Goal: Task Accomplishment & Management: Manage account settings

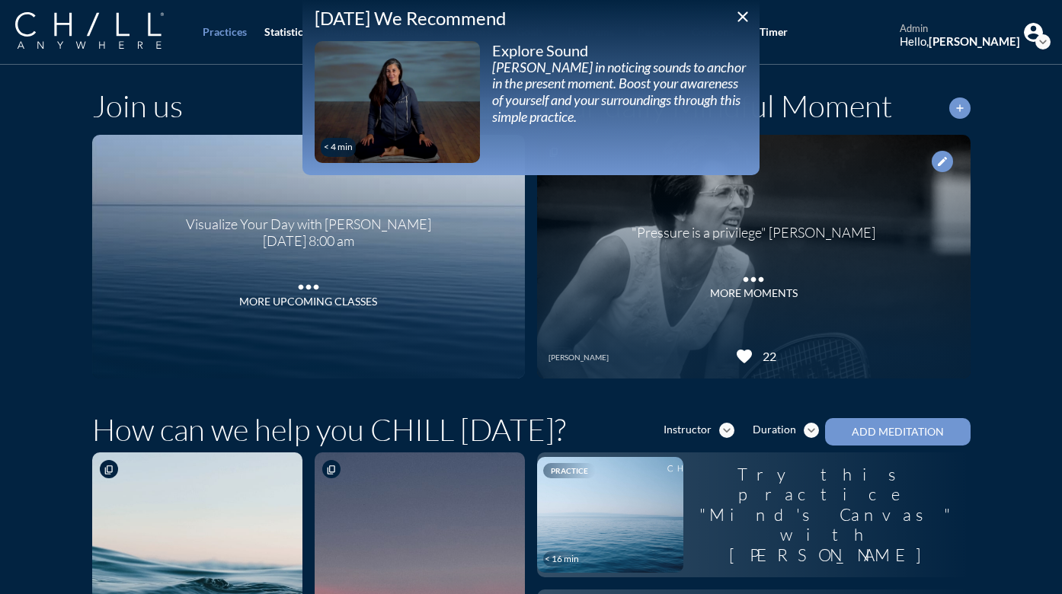
click at [744, 18] on icon "close" at bounding box center [742, 17] width 18 height 18
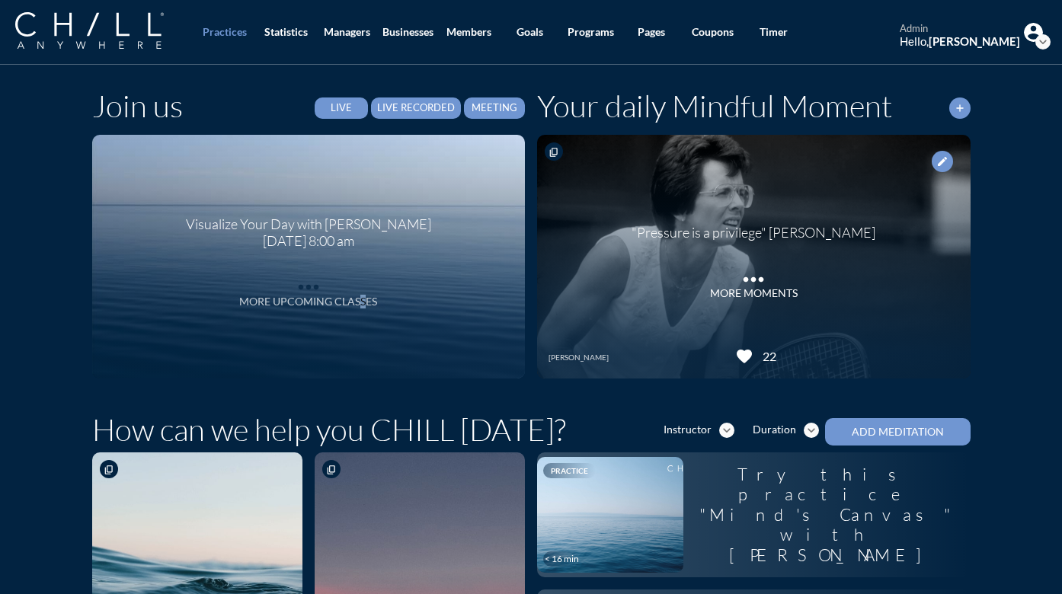
click at [357, 300] on div "More Upcoming Classes" at bounding box center [308, 301] width 138 height 13
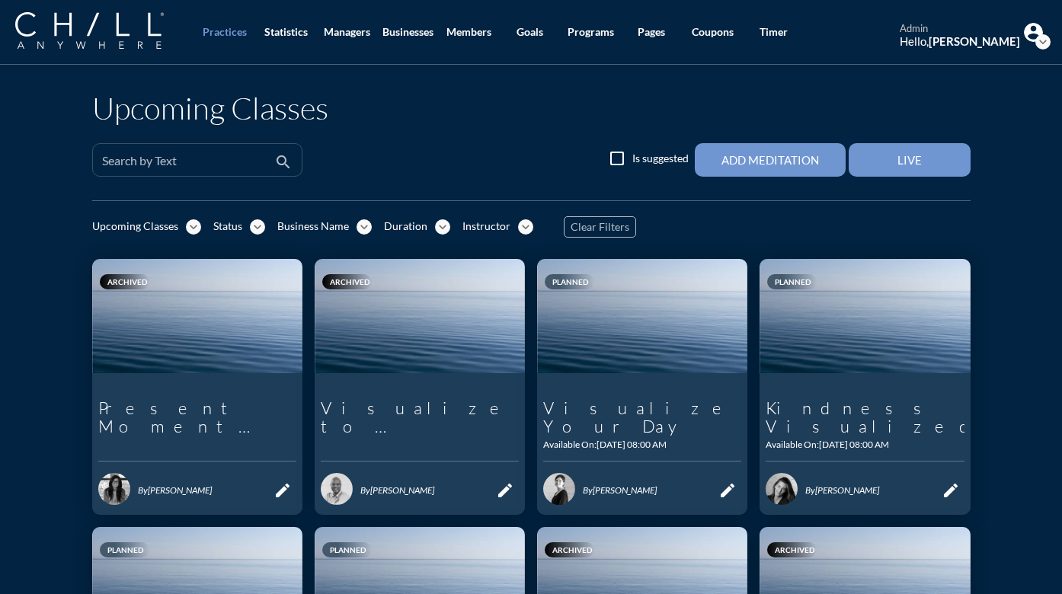
click at [221, 161] on input "Search by Text" at bounding box center [186, 166] width 169 height 19
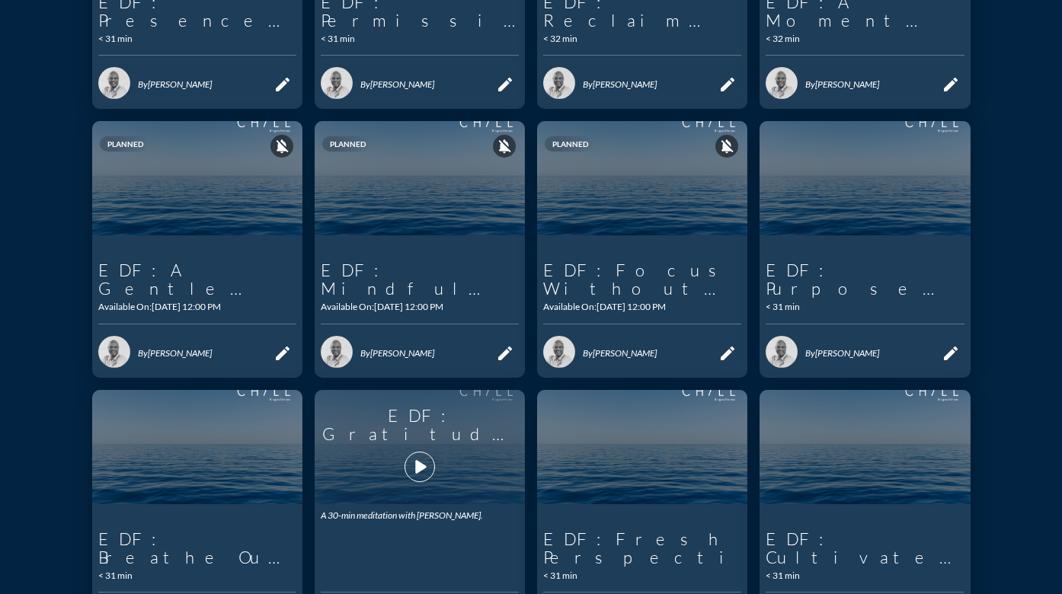
scroll to position [583, 0]
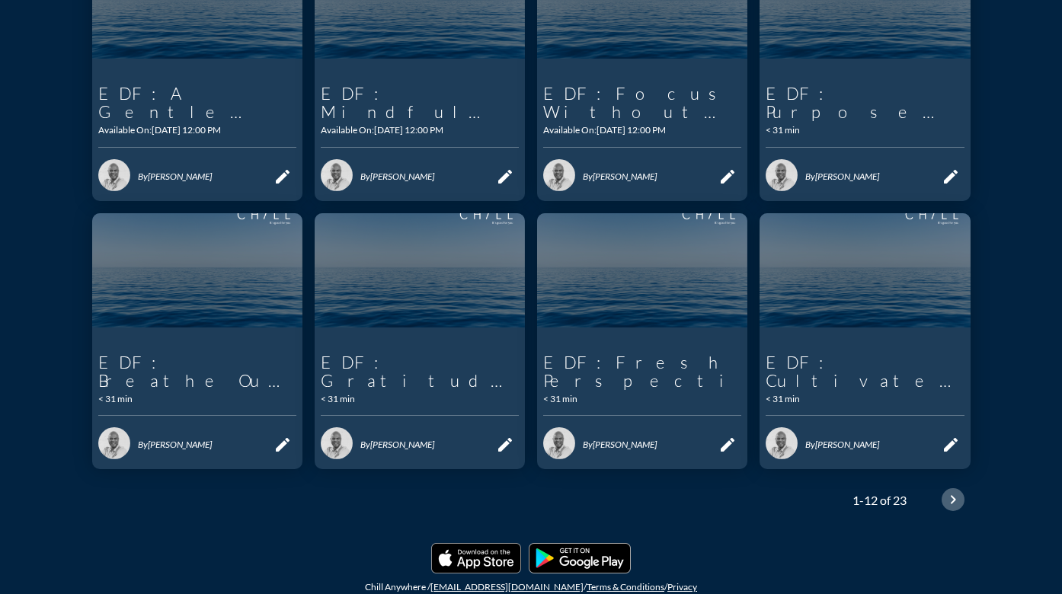
click at [948, 490] on icon "chevron_right" at bounding box center [953, 499] width 18 height 18
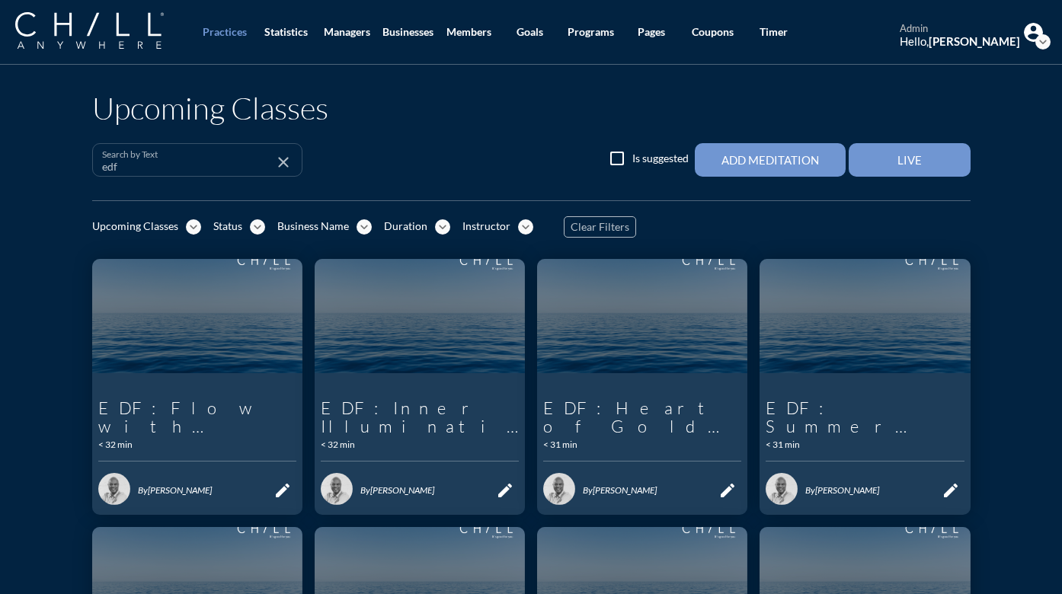
click at [196, 170] on input "edf" at bounding box center [186, 166] width 169 height 19
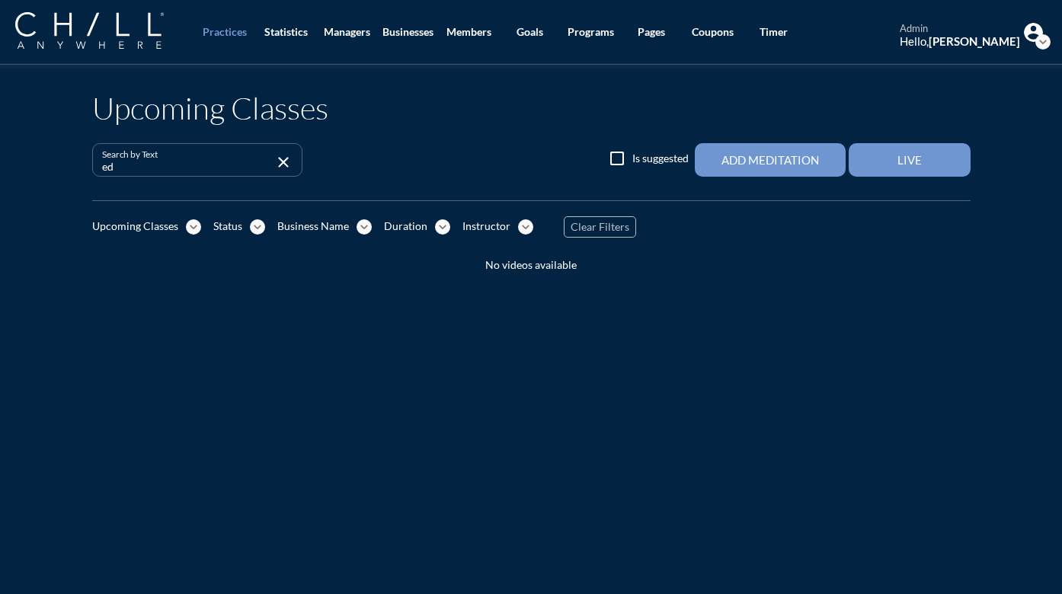
type input "e"
type input "EDF"
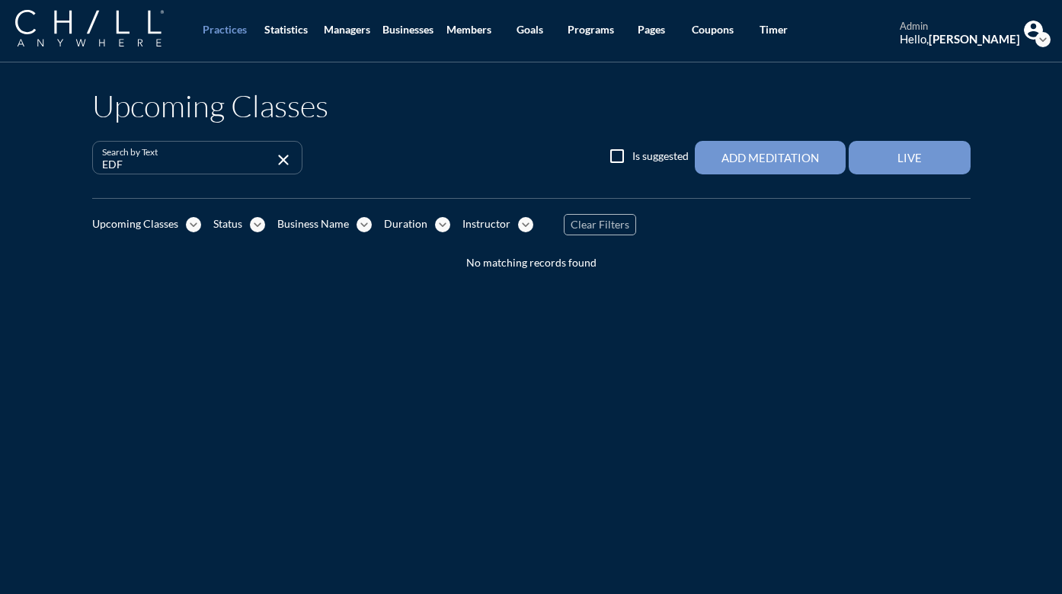
scroll to position [3, 0]
click at [276, 158] on icon "close" at bounding box center [283, 159] width 18 height 18
click at [273, 28] on div "Statistics" at bounding box center [285, 29] width 43 height 13
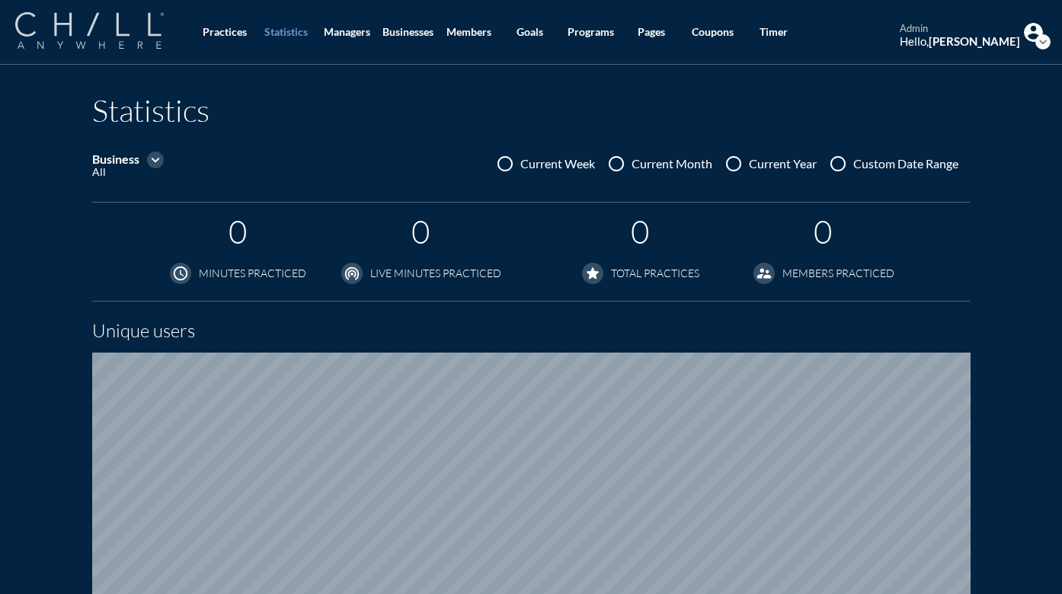
scroll to position [971, 1050]
click at [219, 31] on div "Practices" at bounding box center [225, 32] width 44 height 13
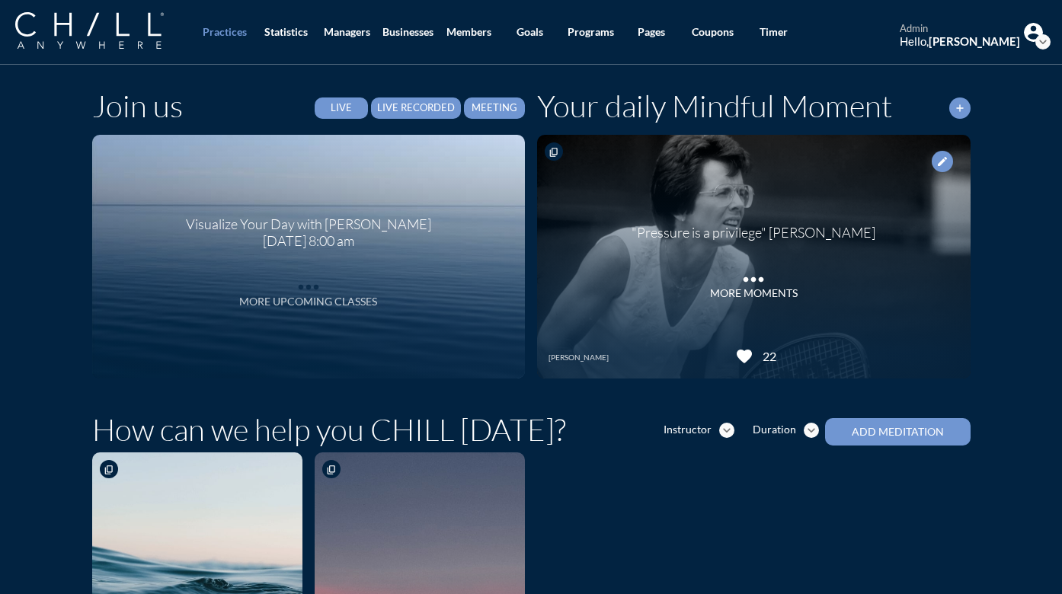
click at [274, 304] on div "More Upcoming Classes" at bounding box center [308, 301] width 138 height 13
click at [346, 303] on div "More Upcoming Classes" at bounding box center [308, 301] width 138 height 13
click at [339, 109] on div "Live" at bounding box center [341, 108] width 30 height 12
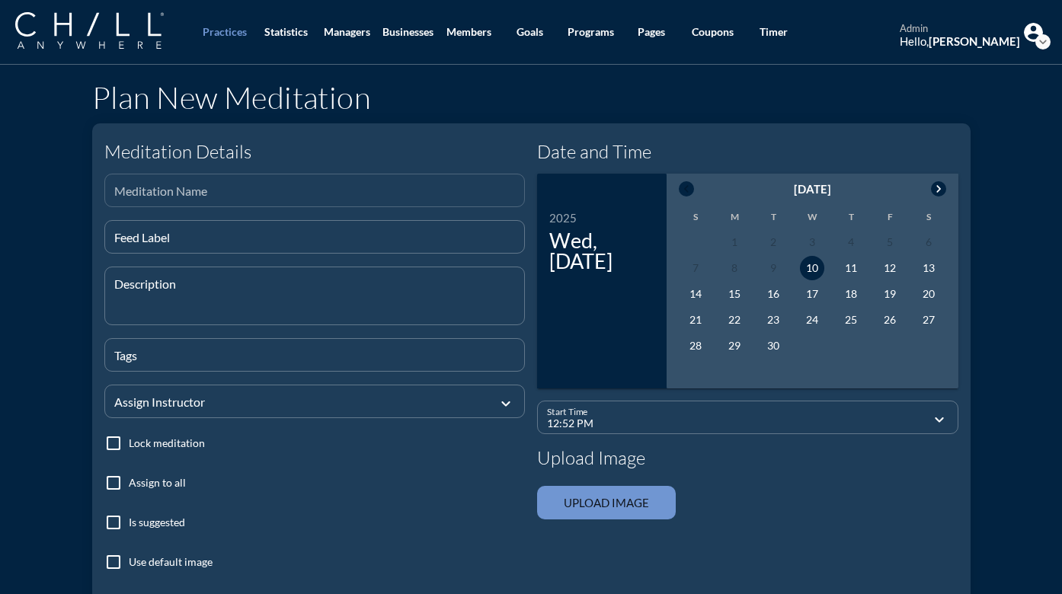
click at [305, 185] on div "Meditation Name" at bounding box center [314, 190] width 401 height 32
type input "EDF Meditation A Gentle Reset"
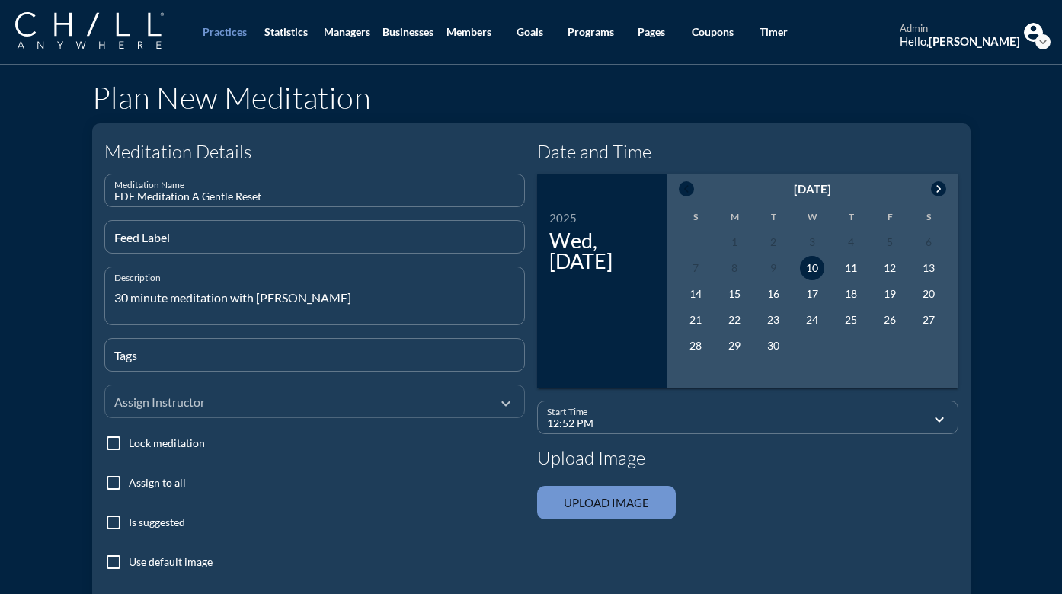
type textarea "30 minute meditation with [PERSON_NAME]"
click at [219, 402] on div at bounding box center [304, 400] width 380 height 51
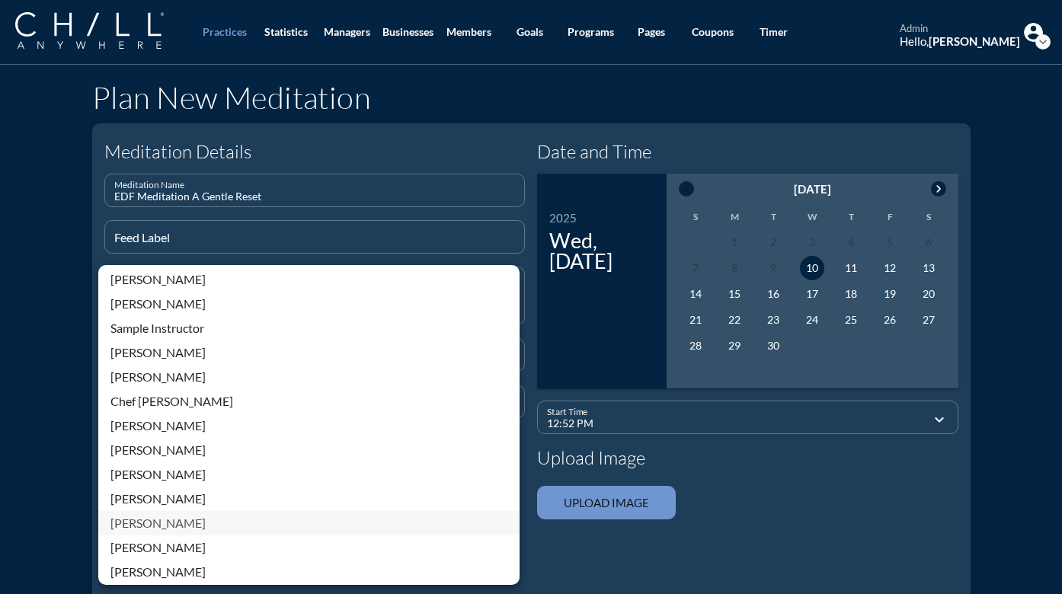
scroll to position [326, 0]
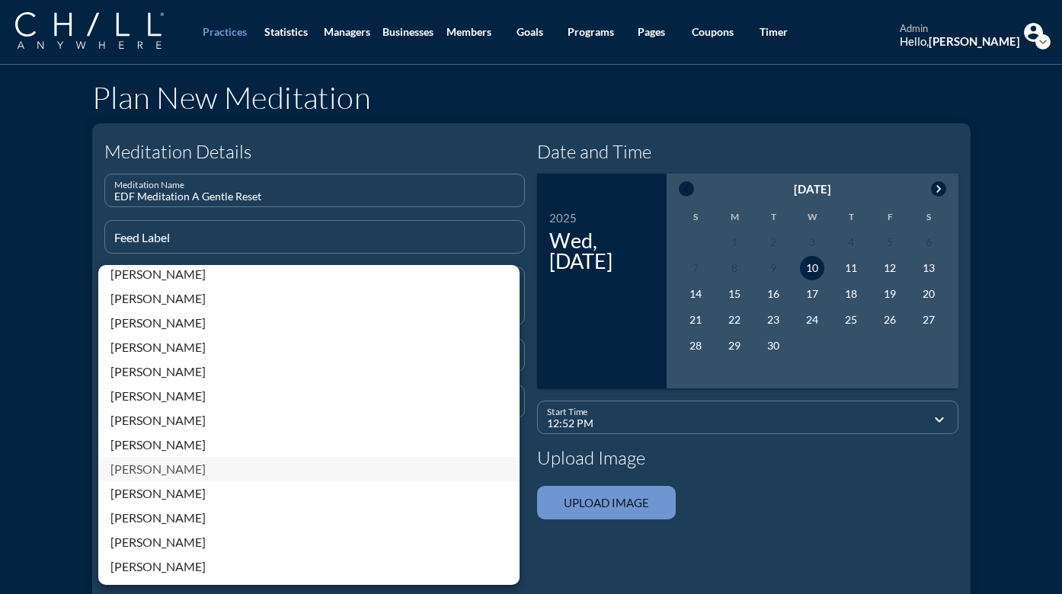
click at [150, 471] on div "[PERSON_NAME]" at bounding box center [308, 469] width 397 height 18
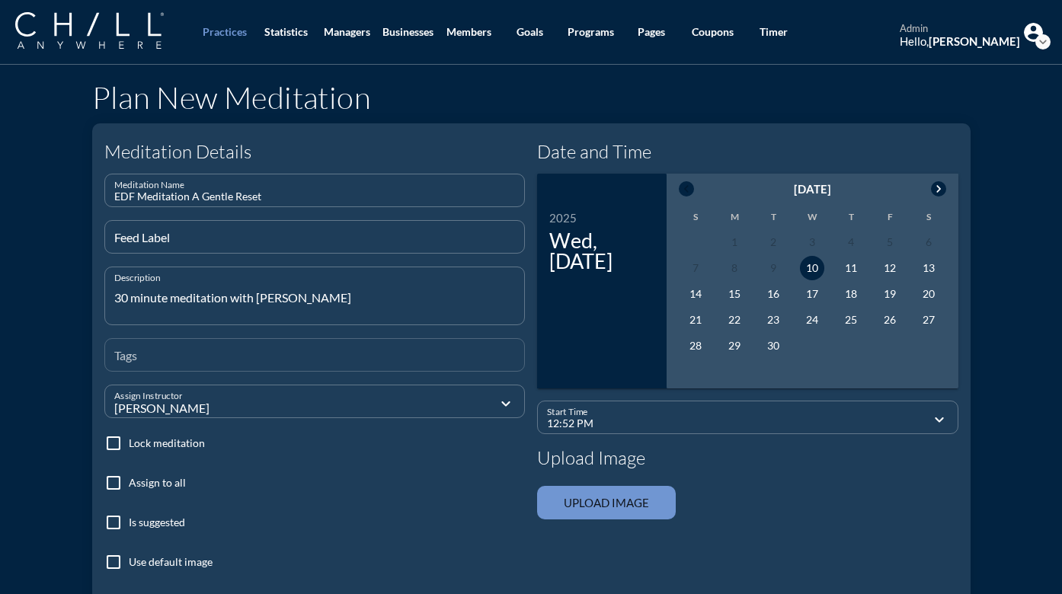
click at [174, 359] on input "Tags" at bounding box center [314, 361] width 401 height 19
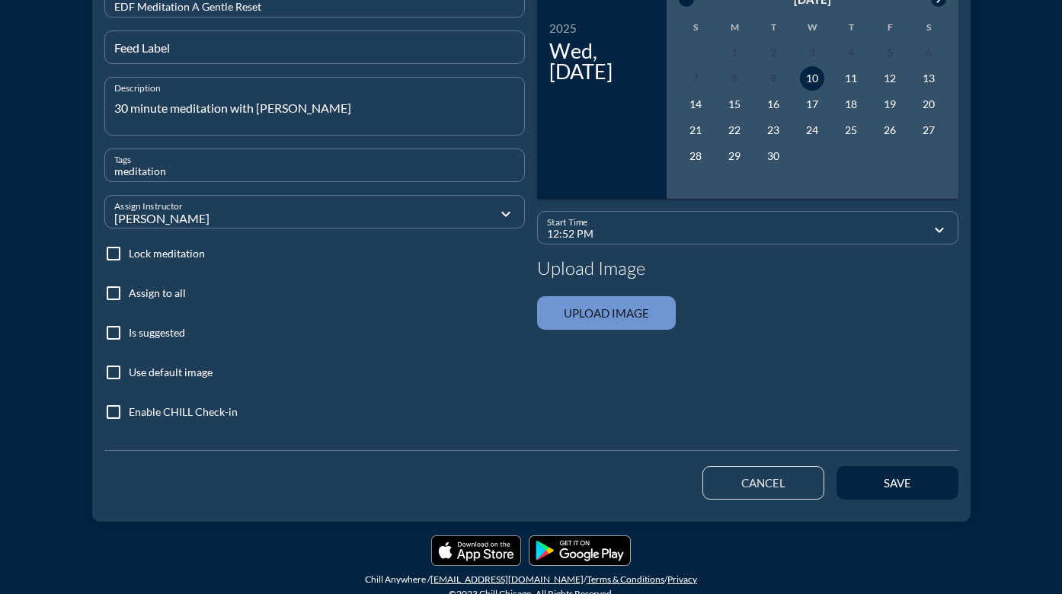
scroll to position [200, 0]
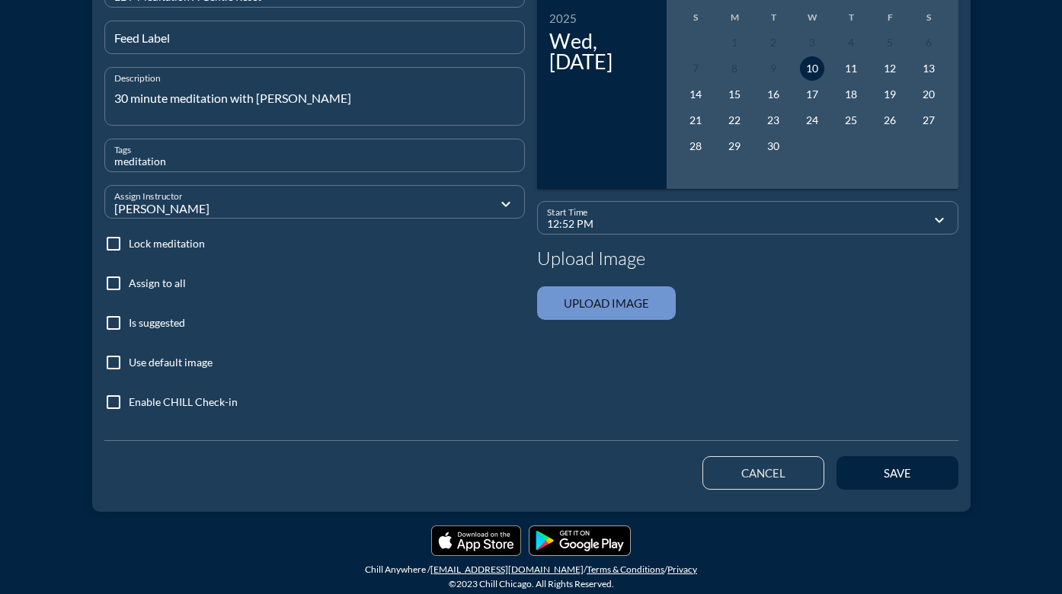
type input "meditation"
click at [109, 362] on div at bounding box center [114, 363] width 26 height 26
checkbox input "true"
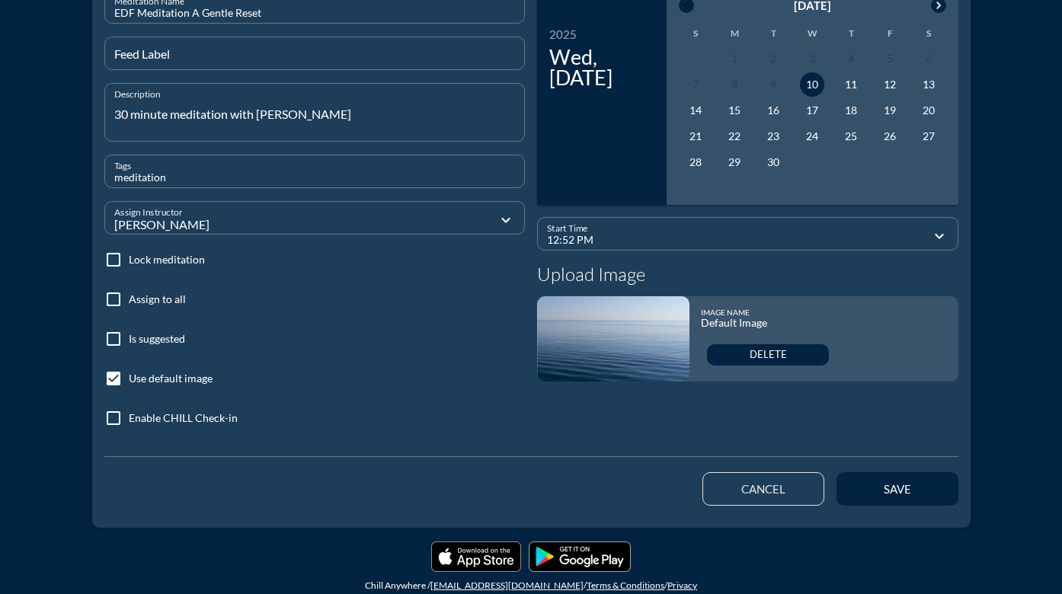
scroll to position [183, 0]
click at [686, 239] on input "12:52 PM" at bounding box center [737, 241] width 380 height 19
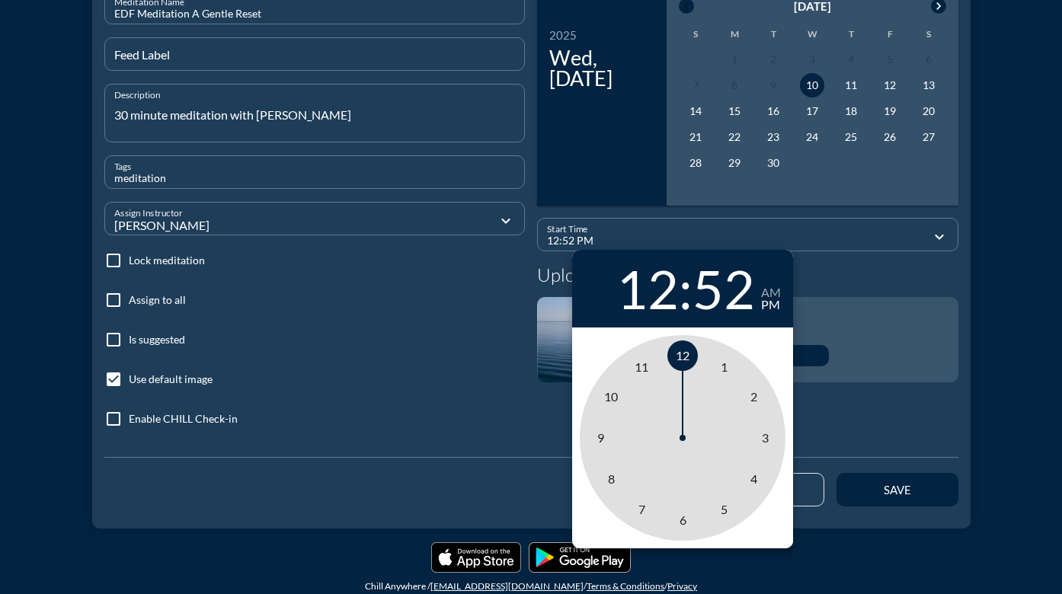
click at [730, 288] on div "52" at bounding box center [723, 288] width 62 height 53
type input "12:05 PM"
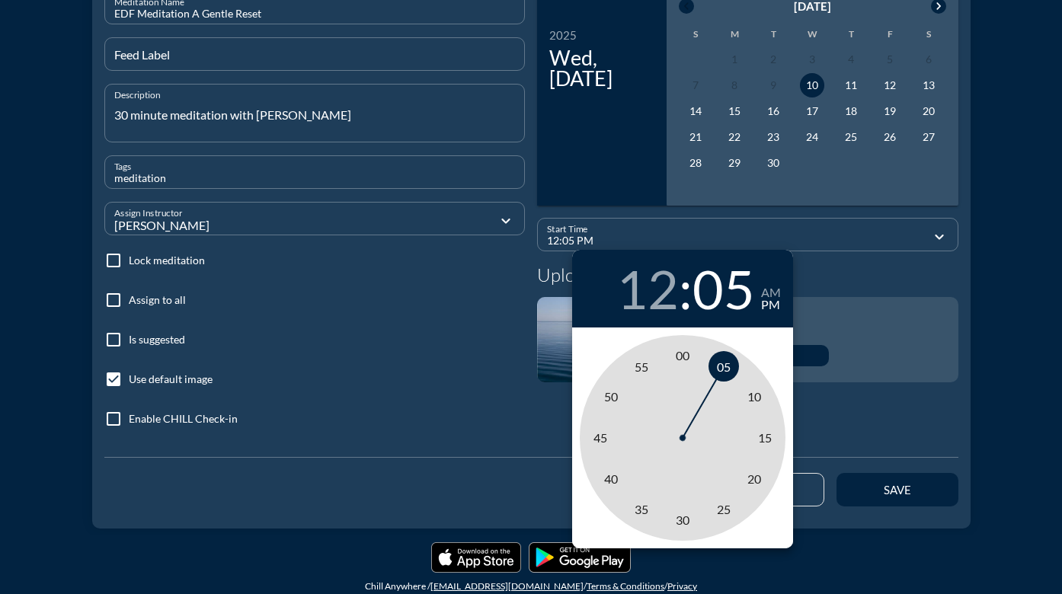
click at [720, 367] on span "05" at bounding box center [724, 366] width 14 height 14
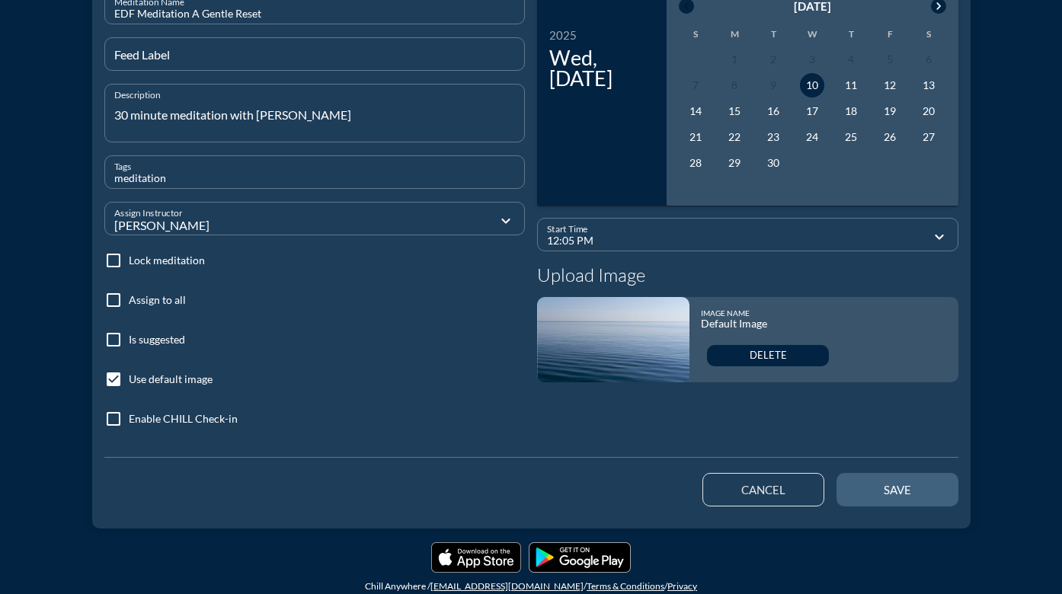
click at [893, 488] on div "save" at bounding box center [897, 490] width 69 height 14
type input "12:53 PM"
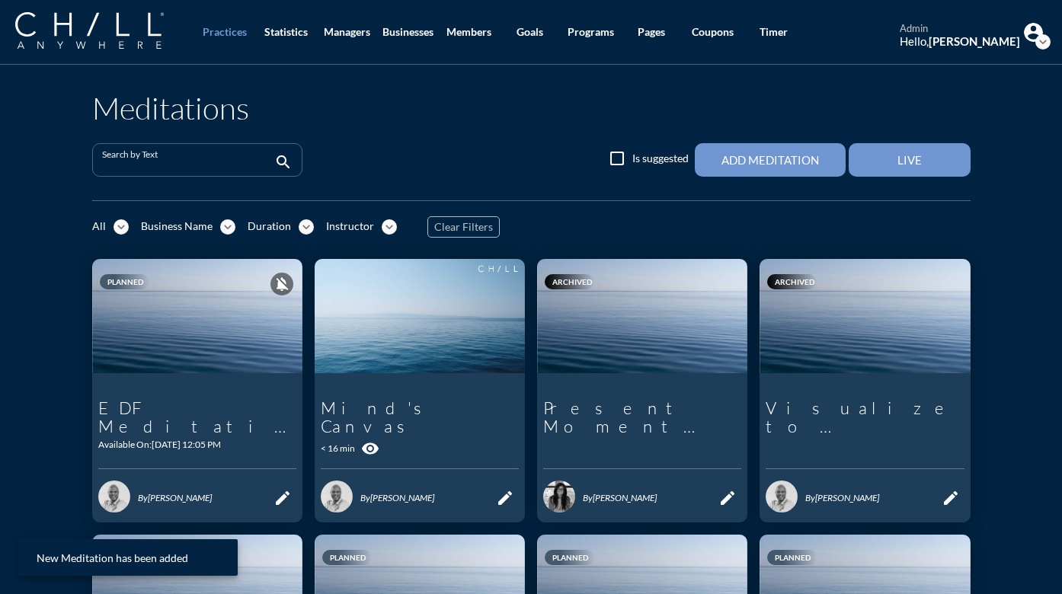
click at [235, 163] on input "Search by Text" at bounding box center [186, 166] width 169 height 19
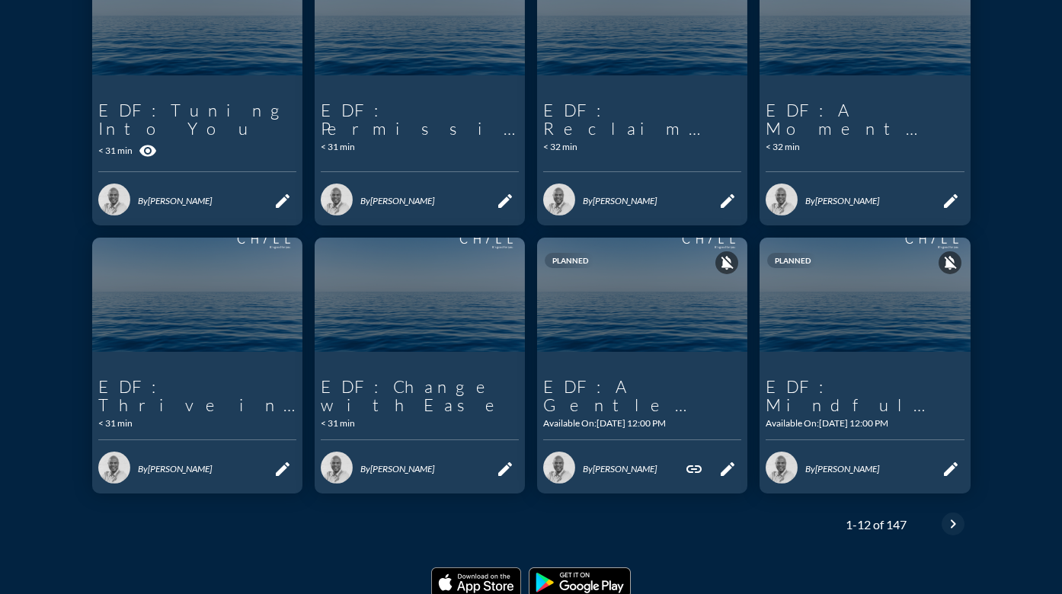
scroll to position [590, 0]
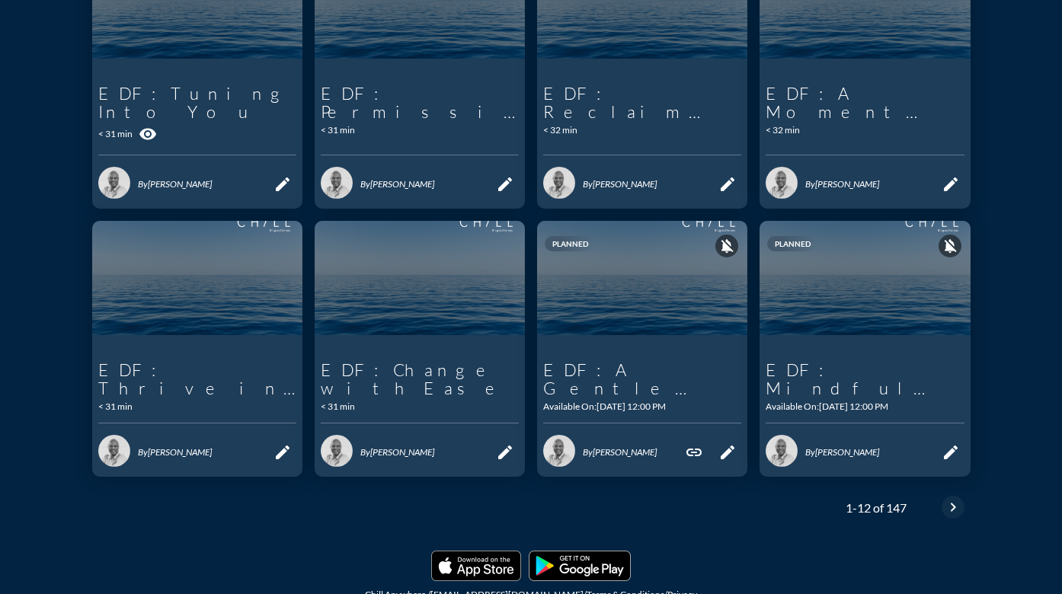
type input "EDF"
click at [944, 498] on icon "chevron_right" at bounding box center [953, 507] width 18 height 18
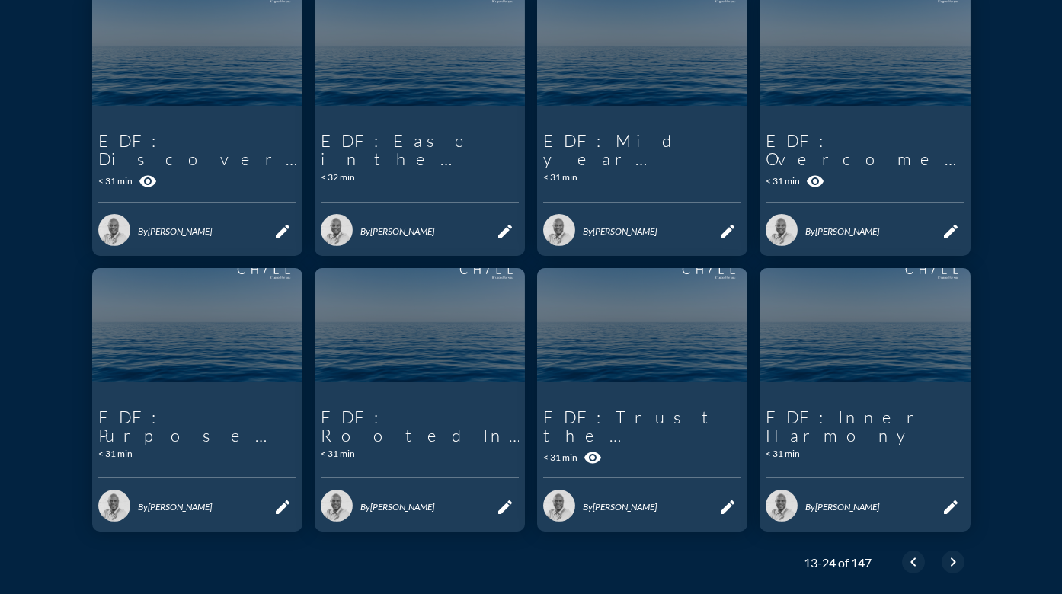
scroll to position [590, 0]
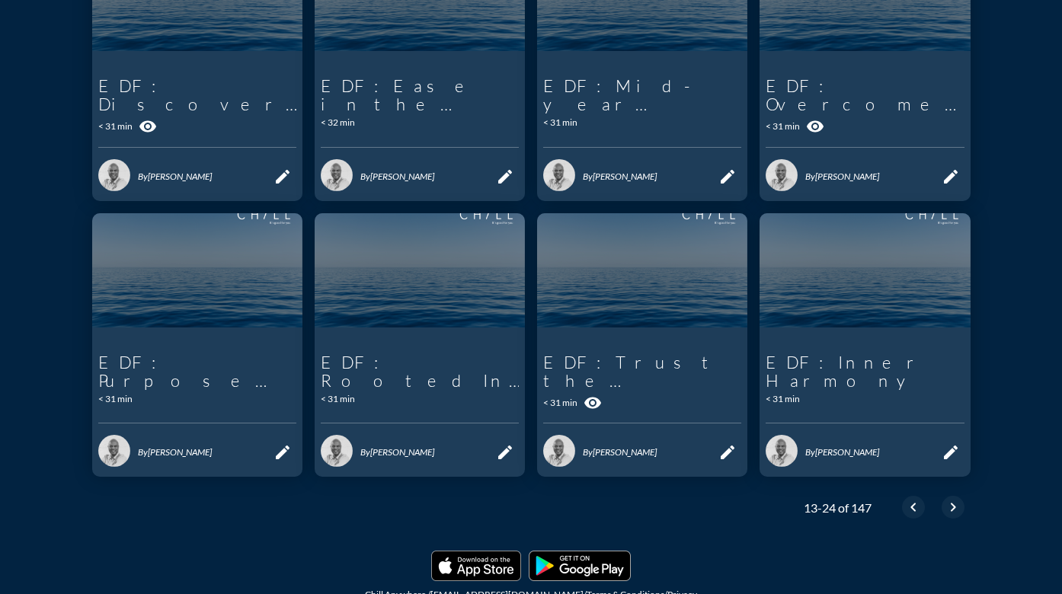
click at [904, 498] on icon "chevron_left" at bounding box center [913, 507] width 18 height 18
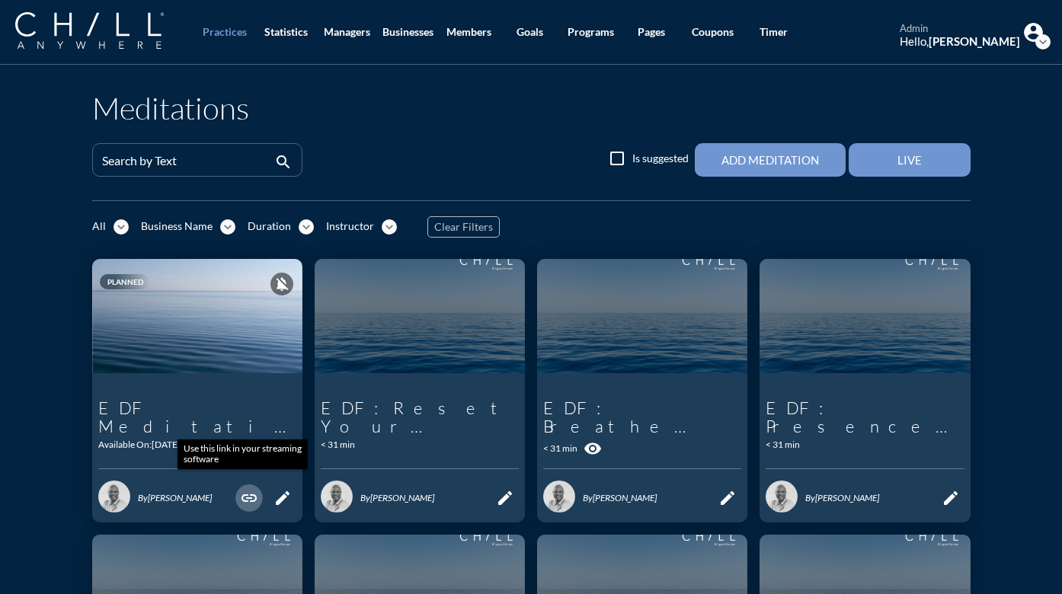
click at [243, 490] on icon "link" at bounding box center [249, 498] width 18 height 18
click at [204, 158] on input "Search by Text" at bounding box center [186, 166] width 169 height 19
type input "EDF"
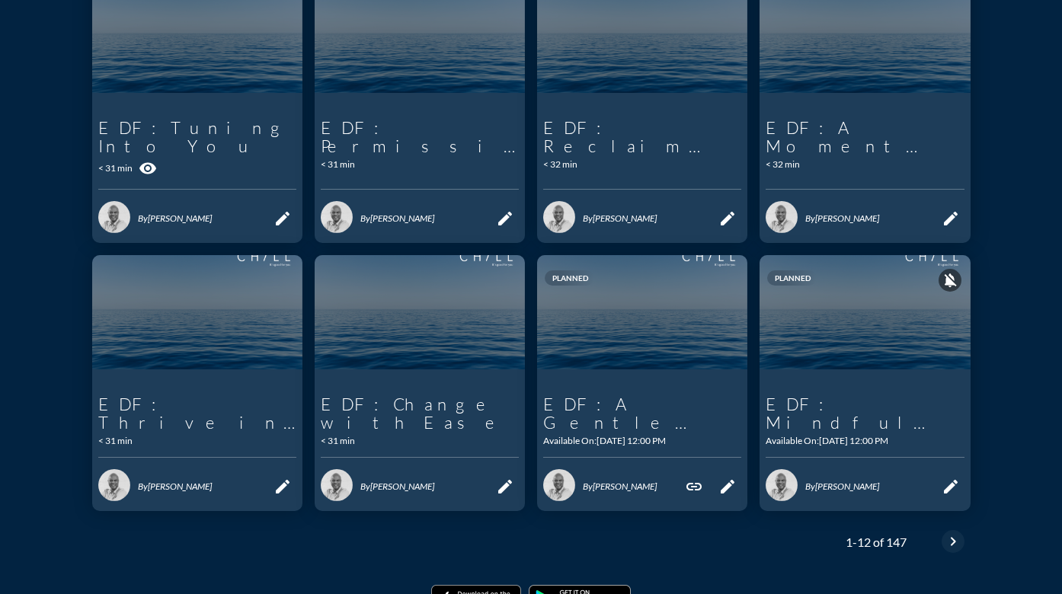
scroll to position [590, 0]
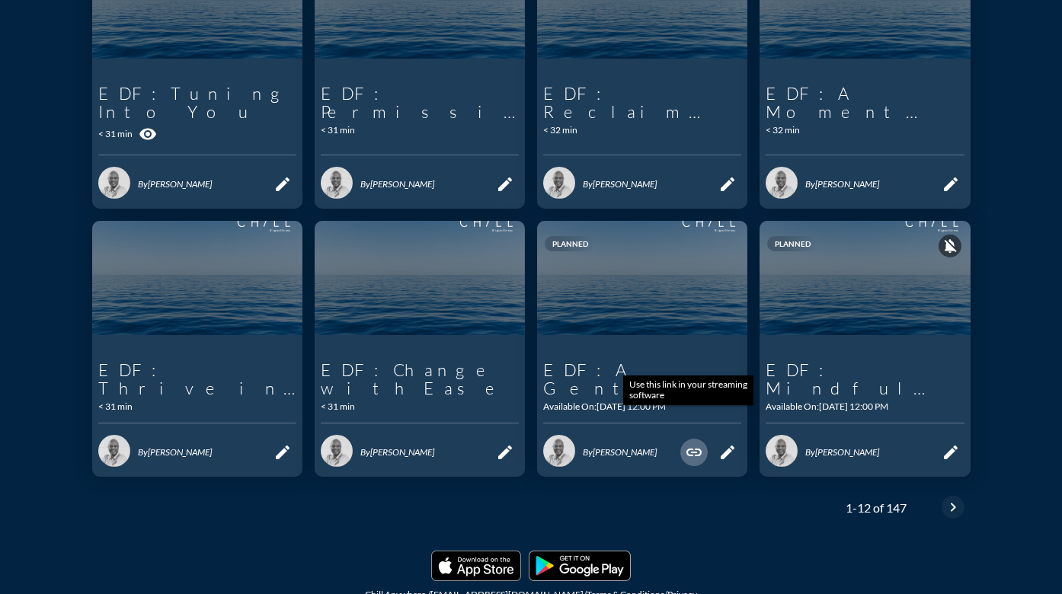
click at [688, 443] on icon "link" at bounding box center [694, 452] width 18 height 18
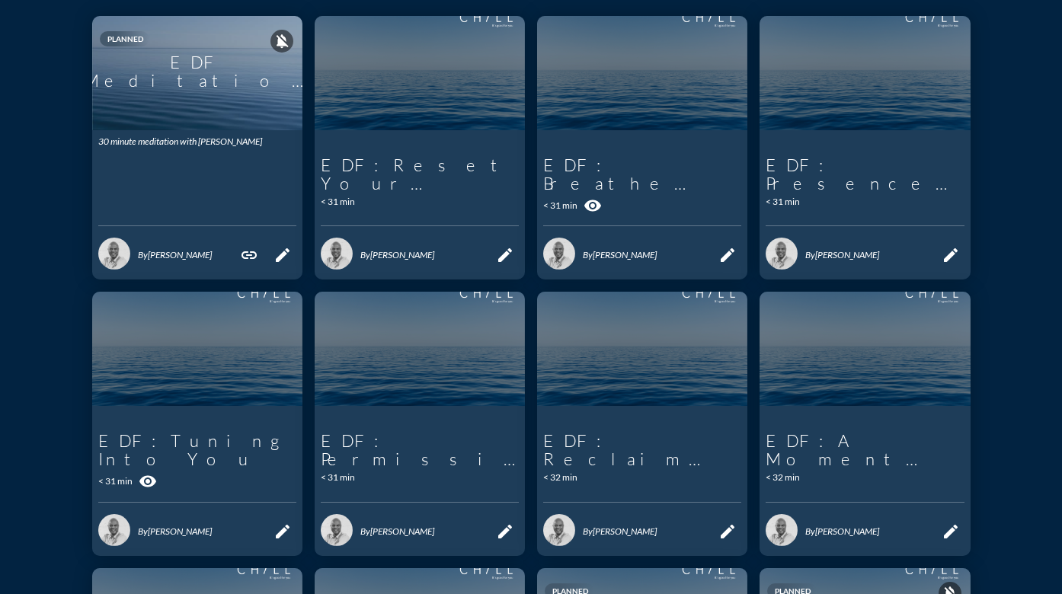
scroll to position [0, 0]
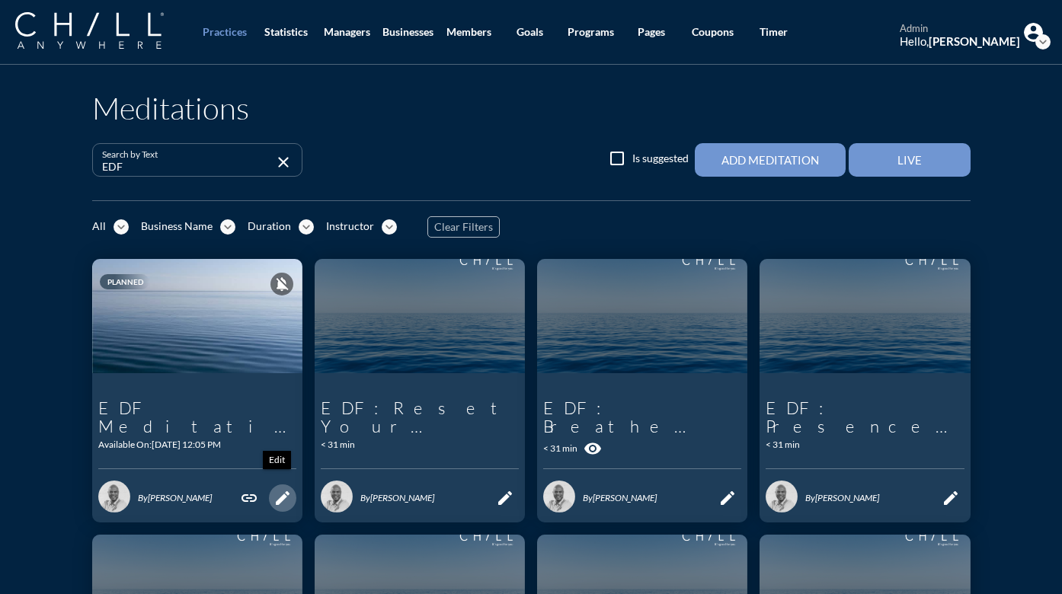
click at [274, 493] on icon "edit" at bounding box center [282, 498] width 18 height 18
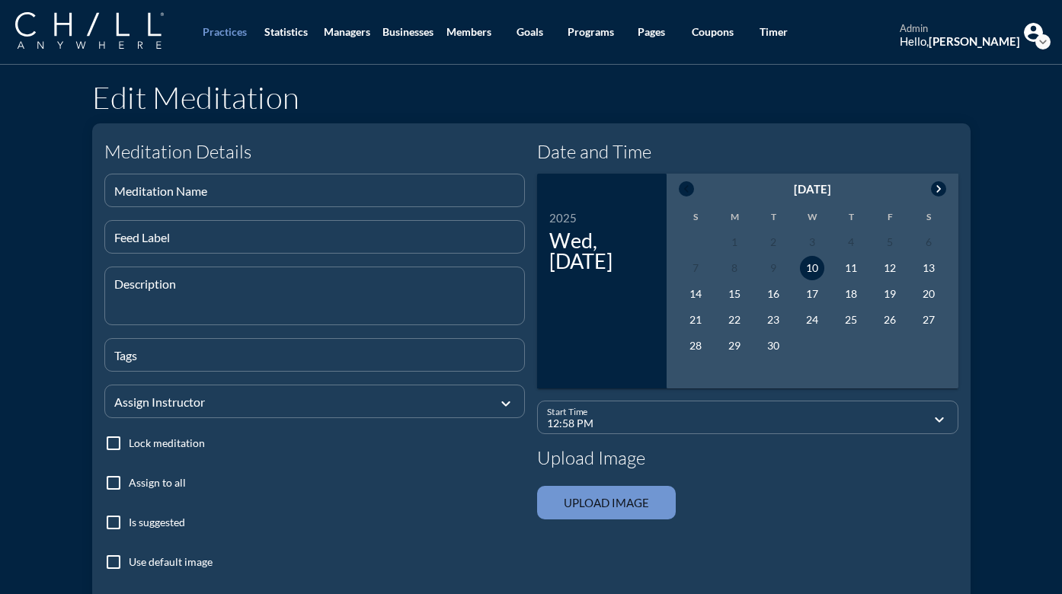
type input "EDF Meditation A Gentle Reset"
type textarea "30 minute meditation with [PERSON_NAME]"
type input "meditation"
type input "12:05 PM"
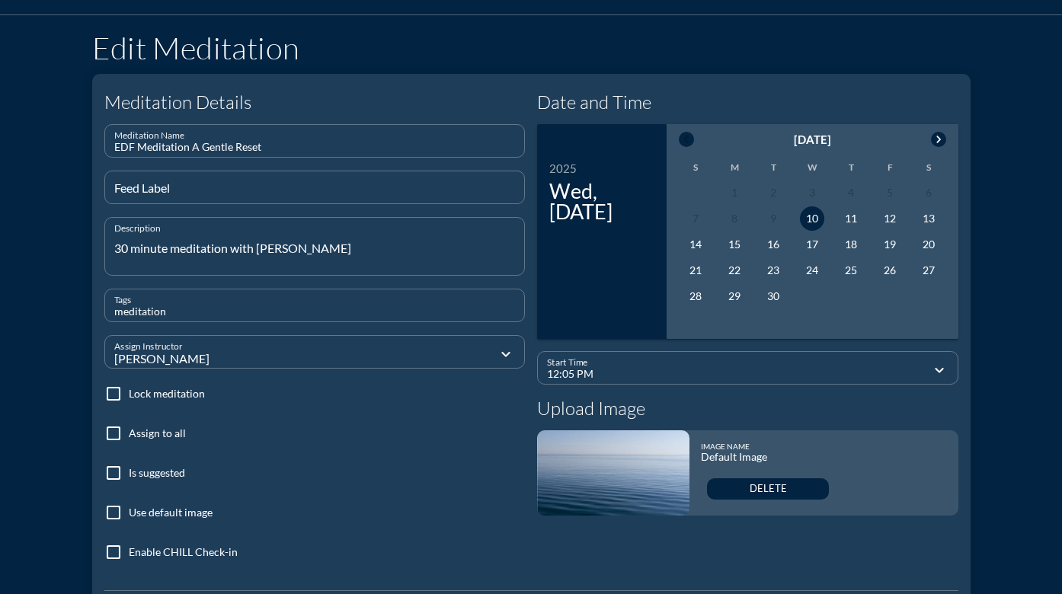
scroll to position [200, 0]
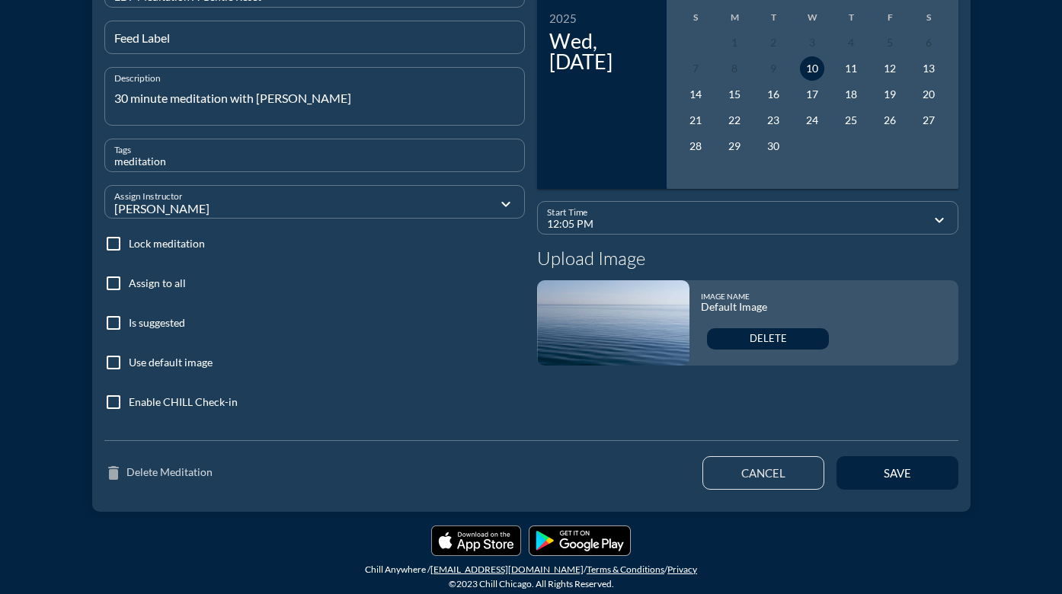
click at [130, 470] on link "delete Delete Meditation" at bounding box center [158, 473] width 108 height 18
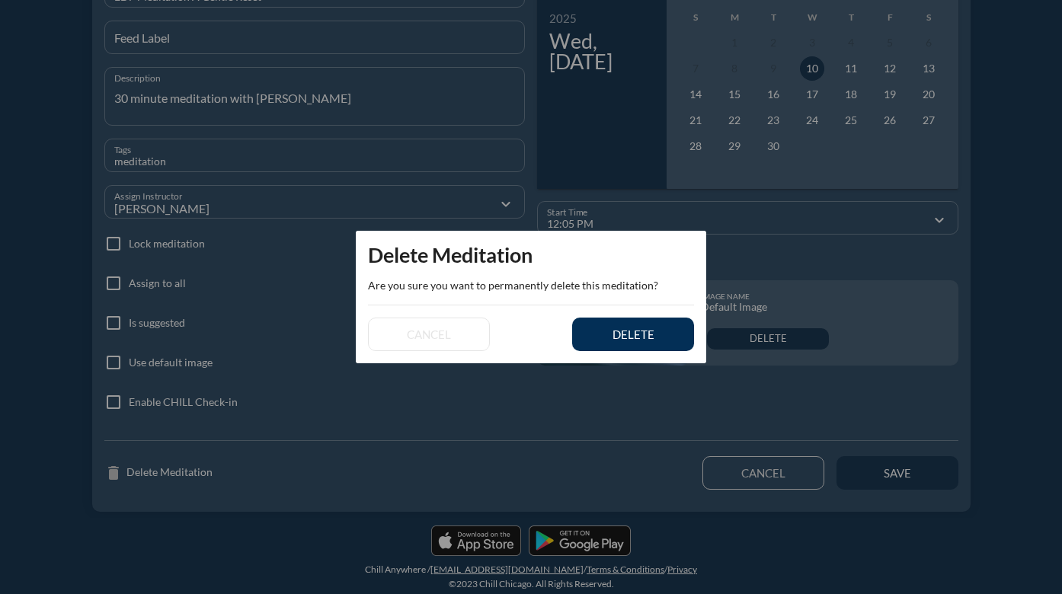
click at [637, 333] on div "delete" at bounding box center [633, 334] width 69 height 14
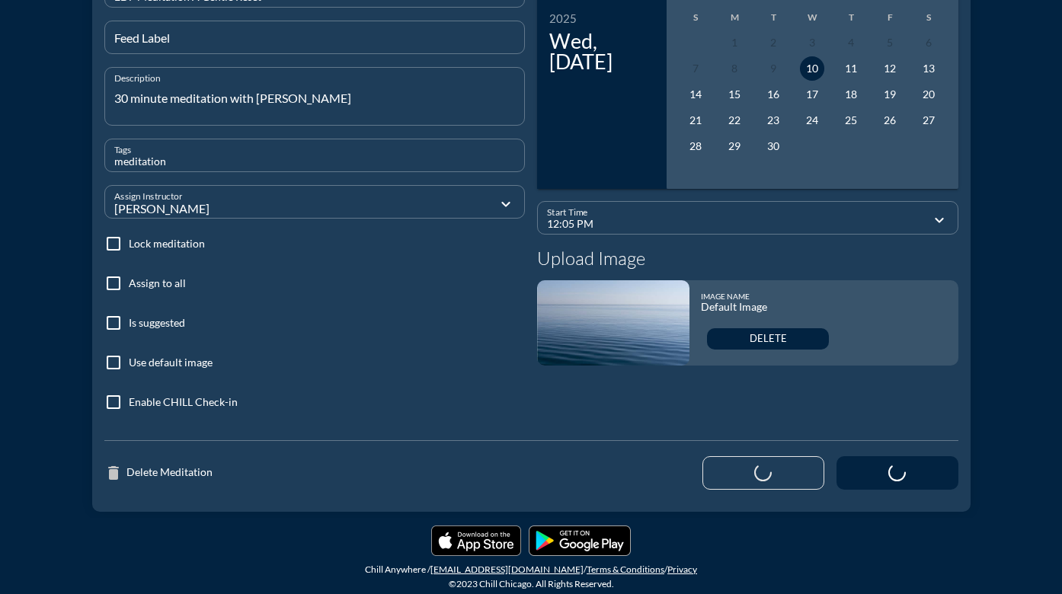
type input "12:58 PM"
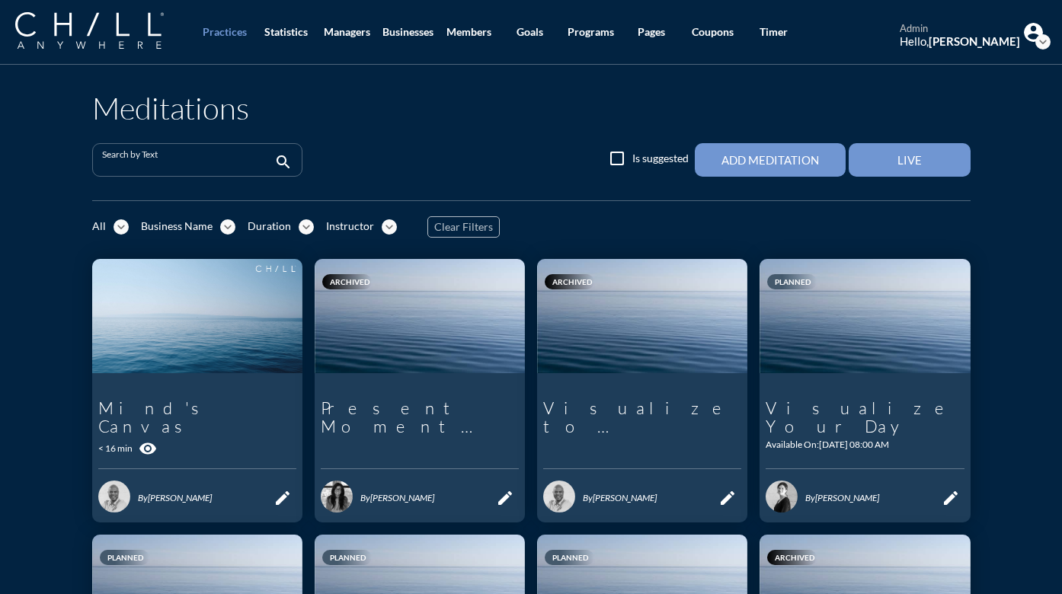
click at [207, 166] on input "Search by Text" at bounding box center [186, 166] width 169 height 19
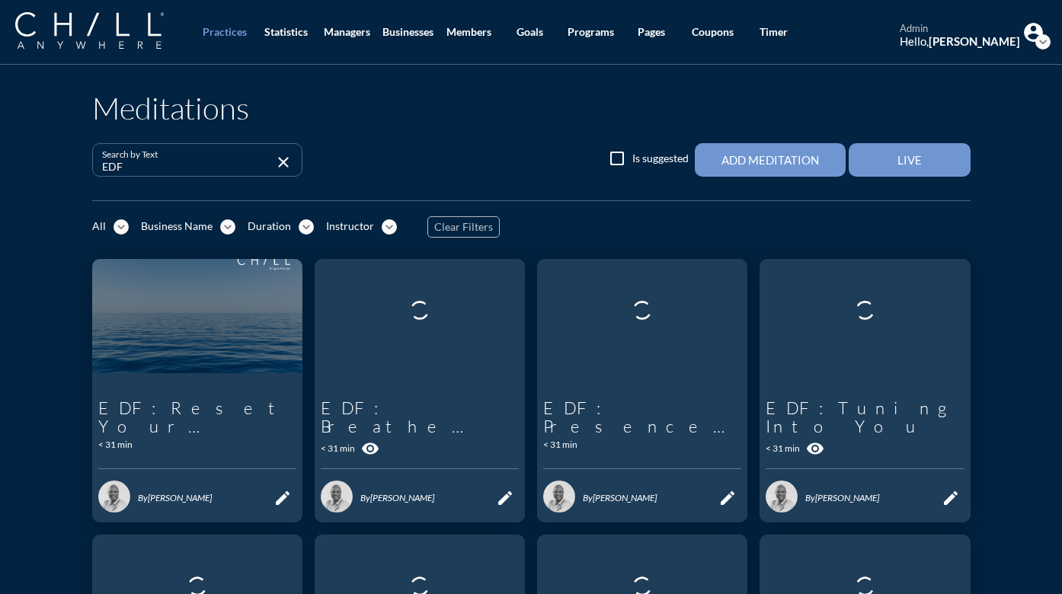
type input "EDF"
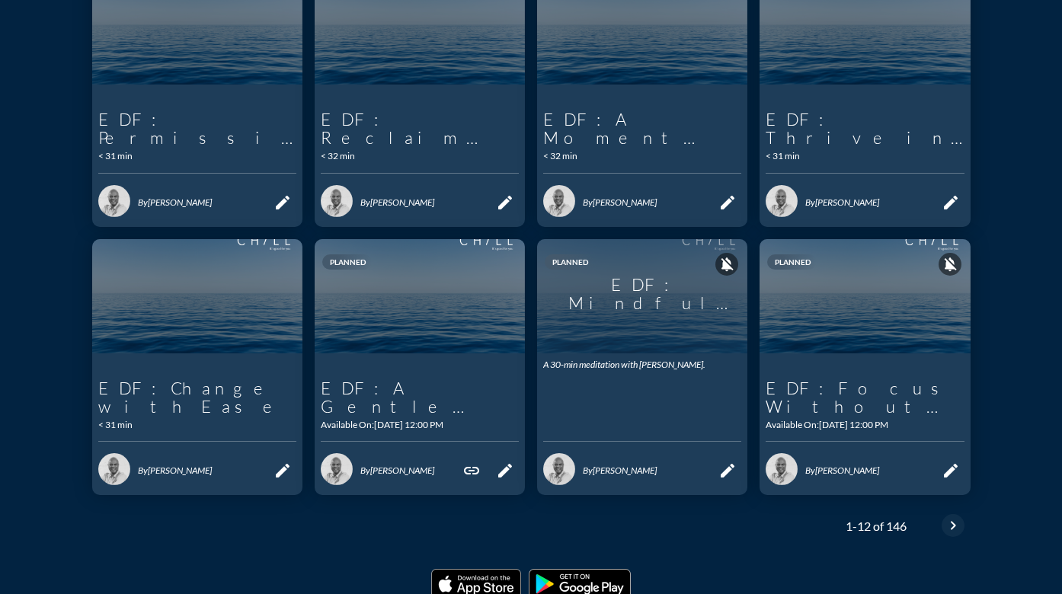
scroll to position [583, 0]
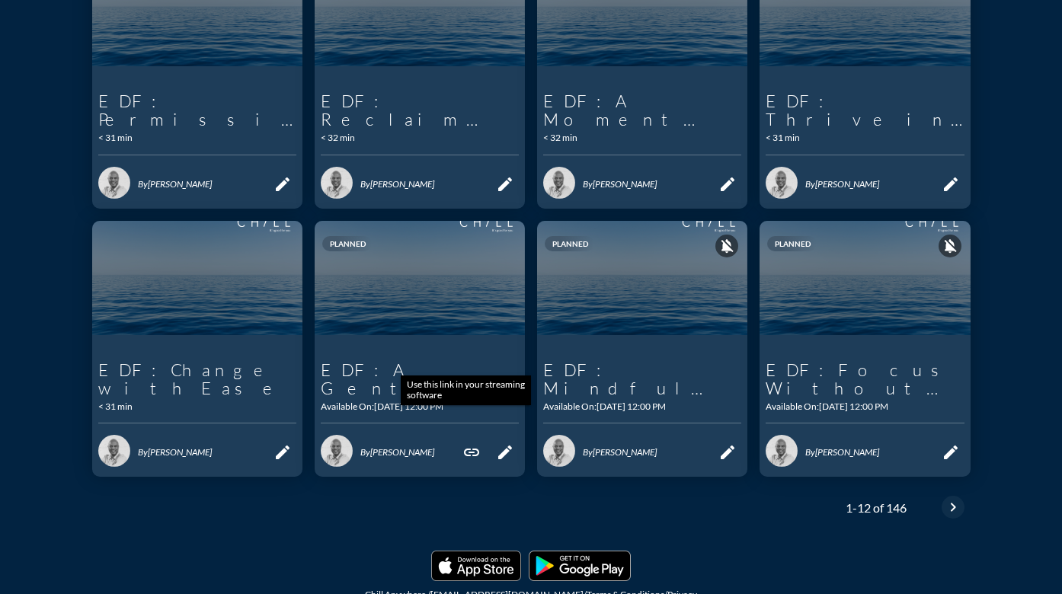
click at [467, 443] on icon "link" at bounding box center [471, 452] width 18 height 18
